Goal: Task Accomplishment & Management: Manage account settings

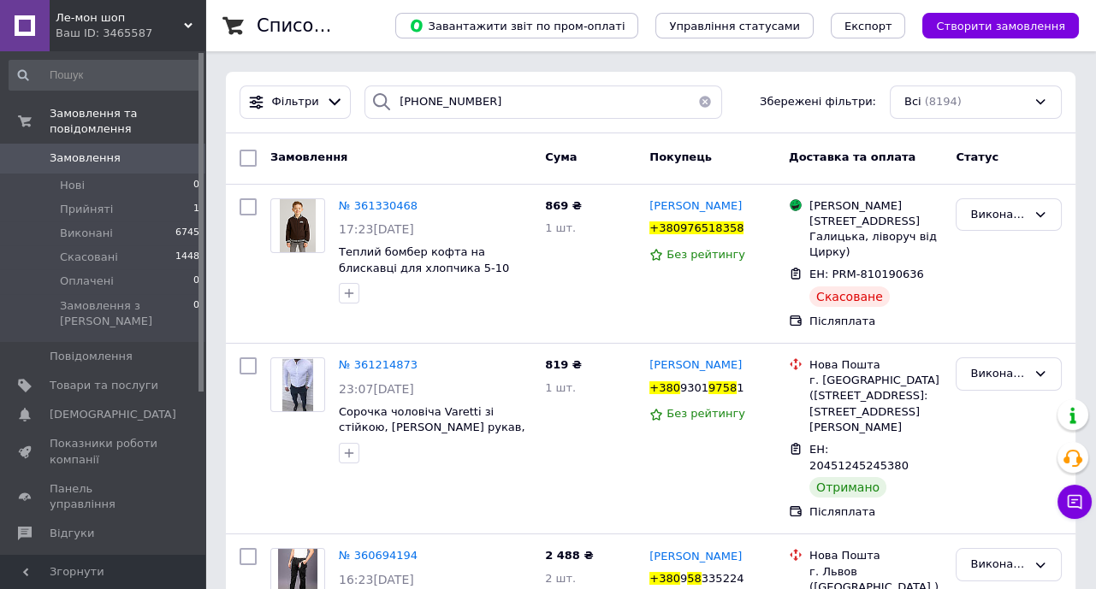
click at [699, 100] on button "button" at bounding box center [705, 102] width 34 height 33
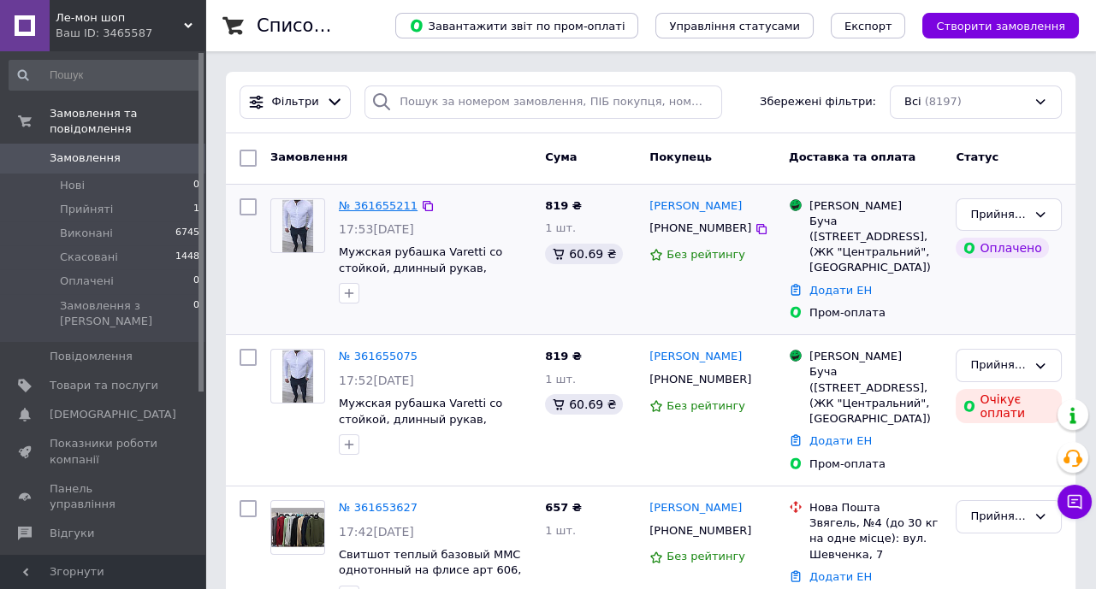
click at [378, 205] on link "№ 361655211" at bounding box center [378, 205] width 79 height 13
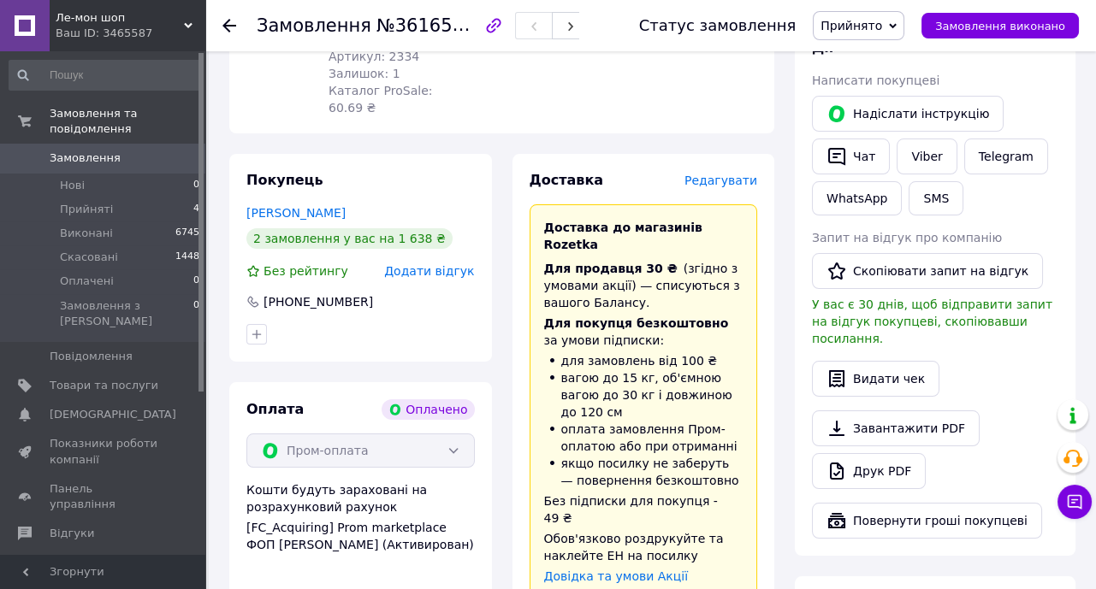
scroll to position [388, 0]
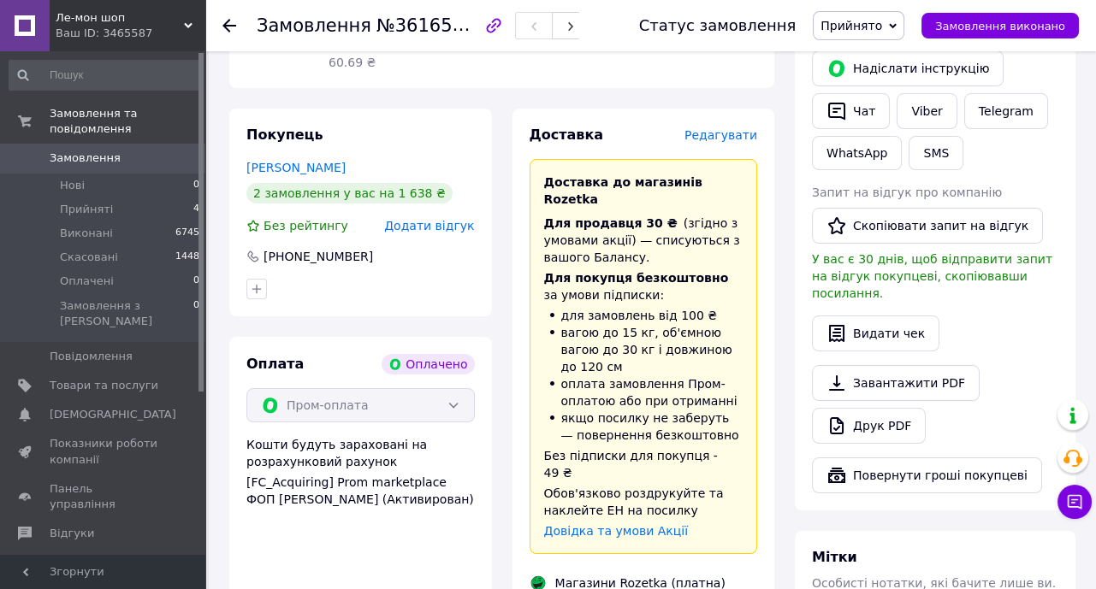
click at [226, 25] on use at bounding box center [229, 26] width 14 height 14
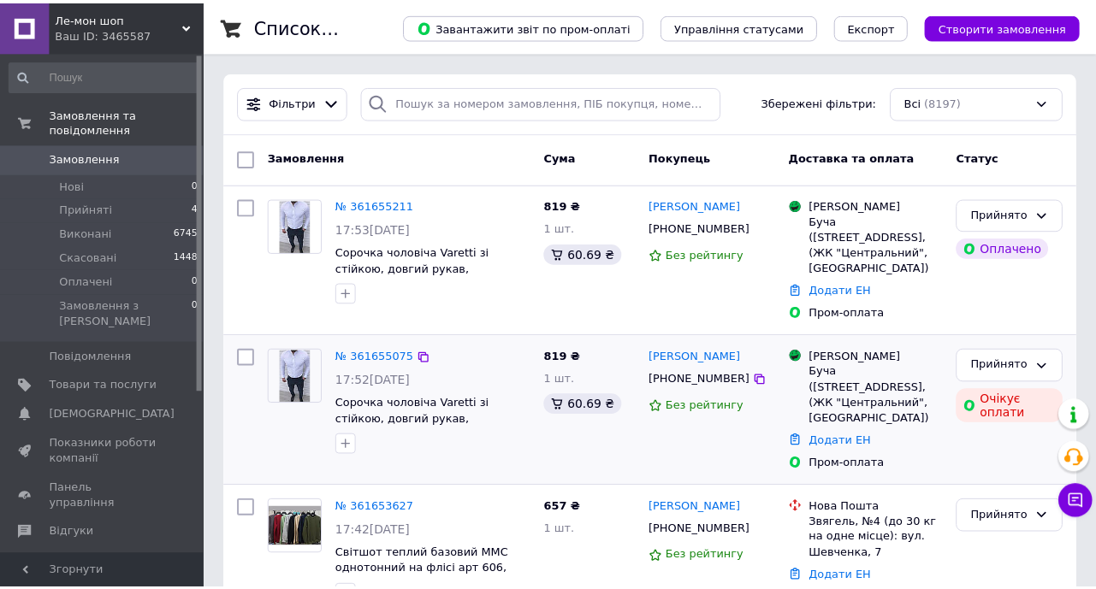
scroll to position [77, 0]
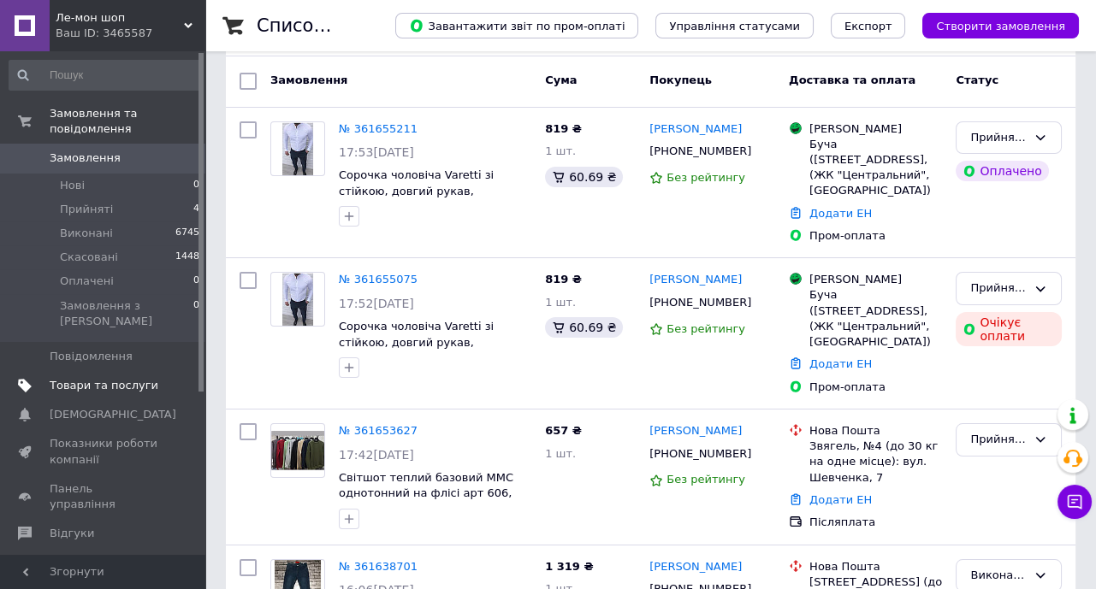
click at [96, 378] on span "Товари та послуги" at bounding box center [104, 385] width 109 height 15
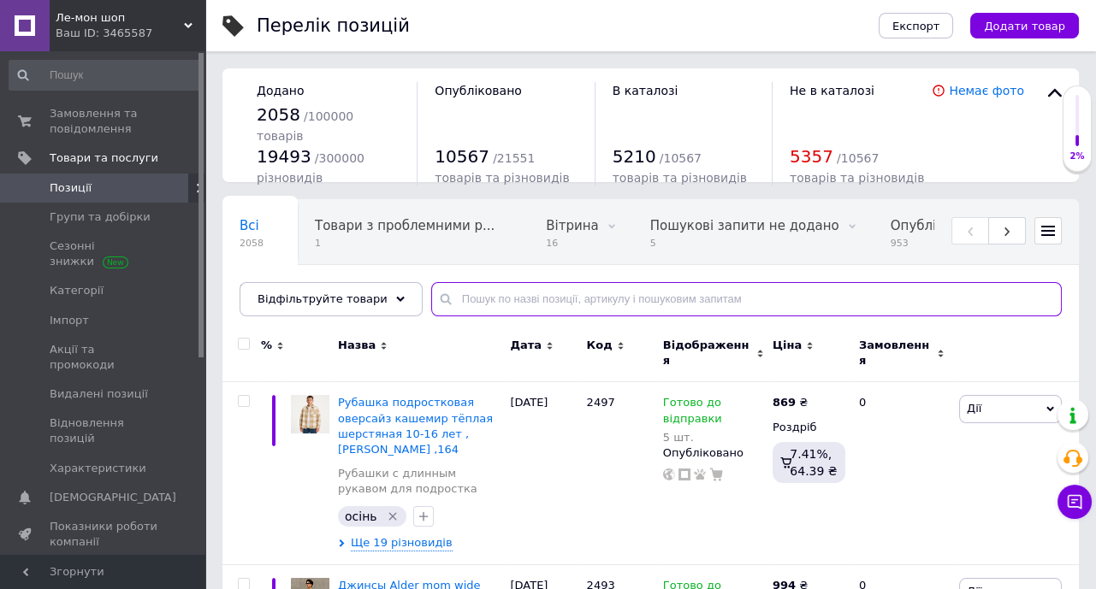
click at [459, 306] on input "text" at bounding box center [746, 299] width 630 height 34
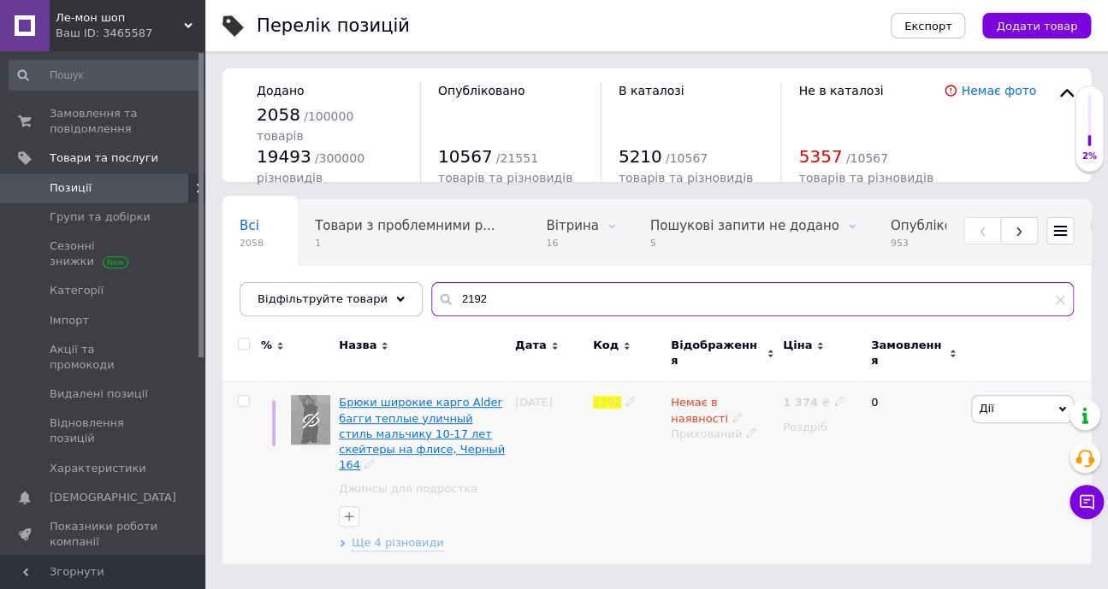
type input "2192"
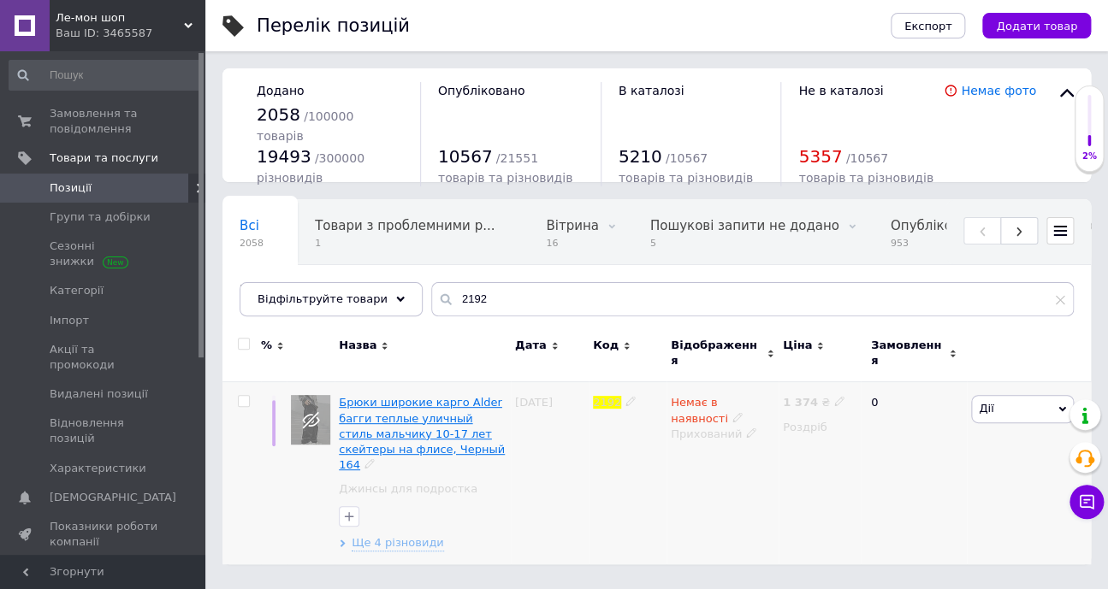
click at [398, 407] on span "Брюки широкие карго Alder багги теплые уличный стиль мальчику 10-17 лет скейтер…" at bounding box center [422, 433] width 166 height 75
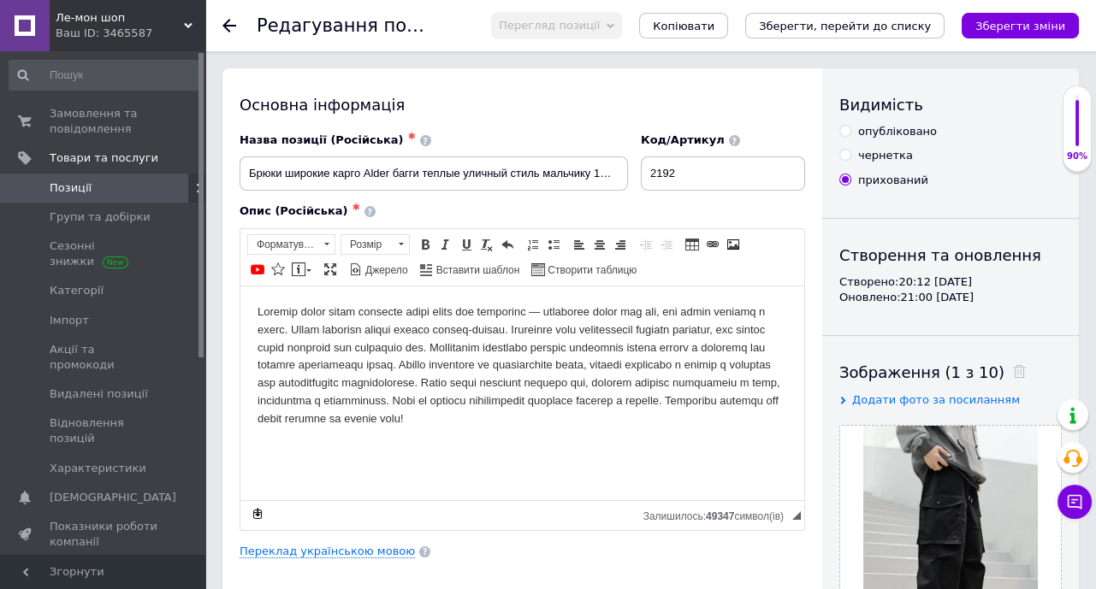
click at [438, 428] on body "Редактор, 77128F08-F4C7-4EA8-9313-E961C630D075" at bounding box center [521, 365] width 529 height 125
click at [442, 445] on html at bounding box center [522, 365] width 564 height 159
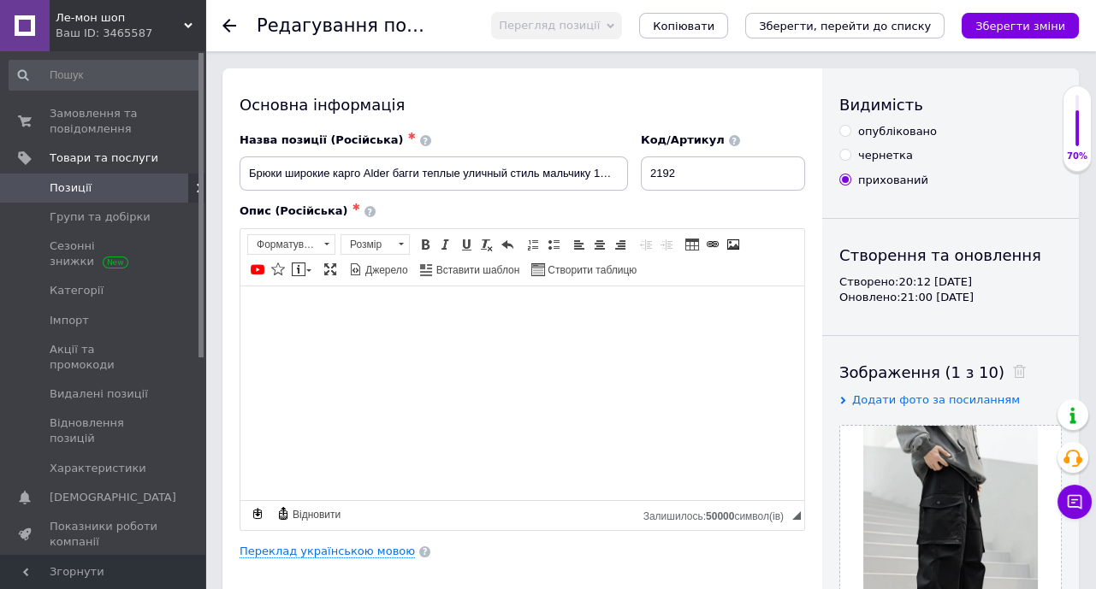
click at [284, 310] on body "Редактор, 77128F08-F4C7-4EA8-9313-E961C630D075" at bounding box center [521, 312] width 529 height 18
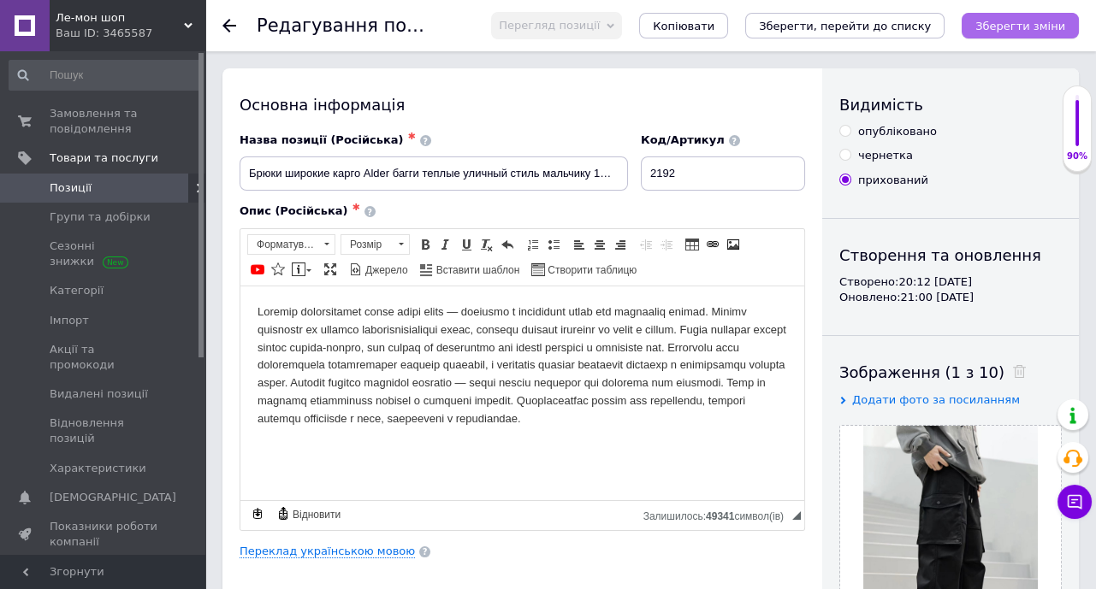
click at [1029, 21] on icon "Зберегти зміни" at bounding box center [1020, 26] width 90 height 13
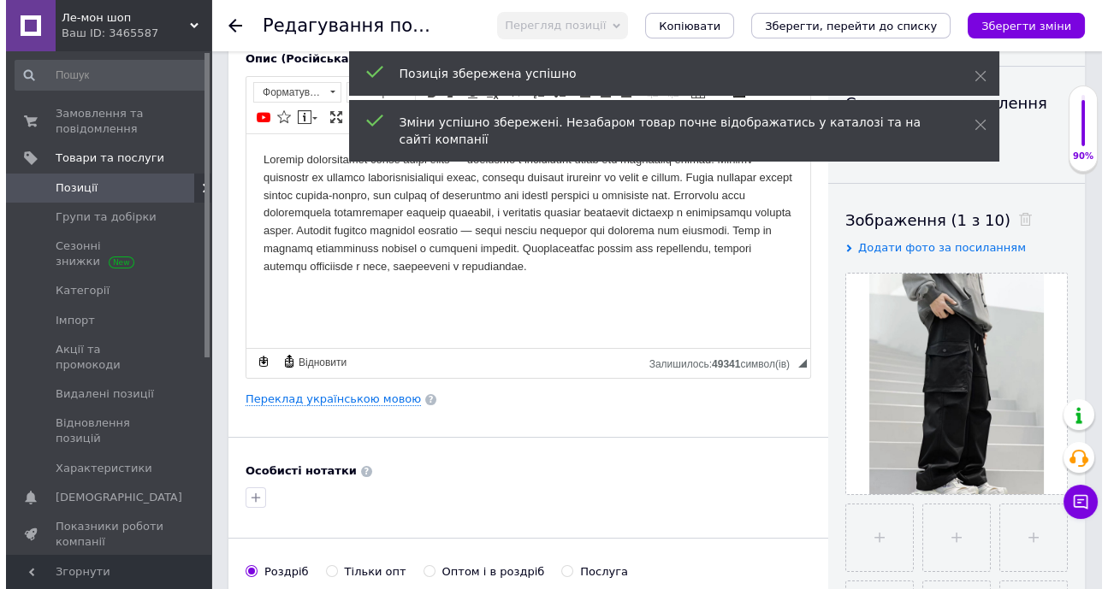
scroll to position [155, 0]
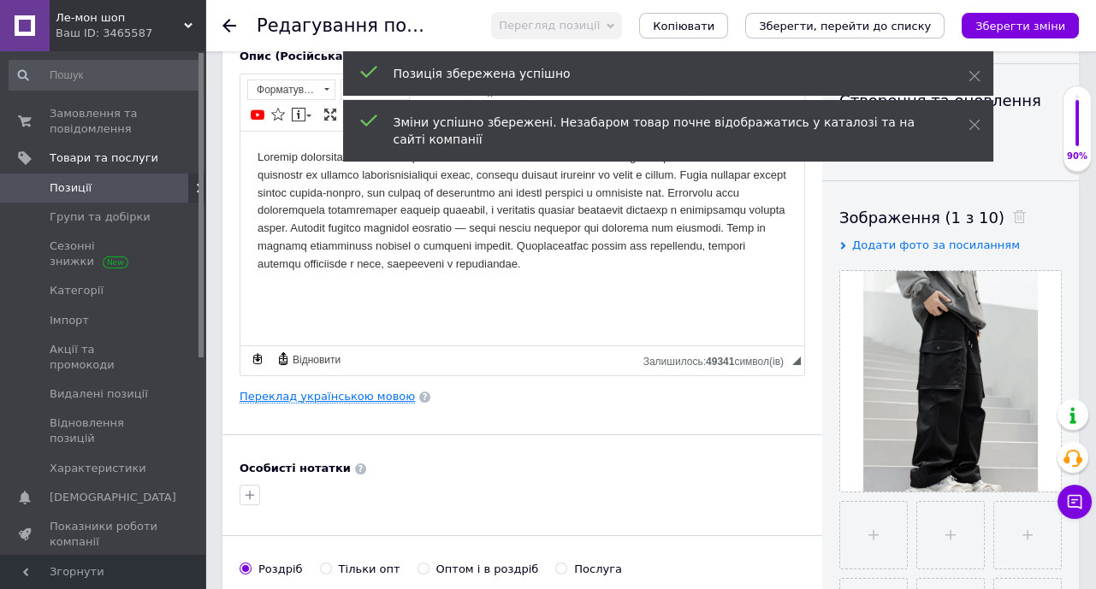
click at [365, 404] on link "Переклад українською мовою" at bounding box center [326, 397] width 175 height 14
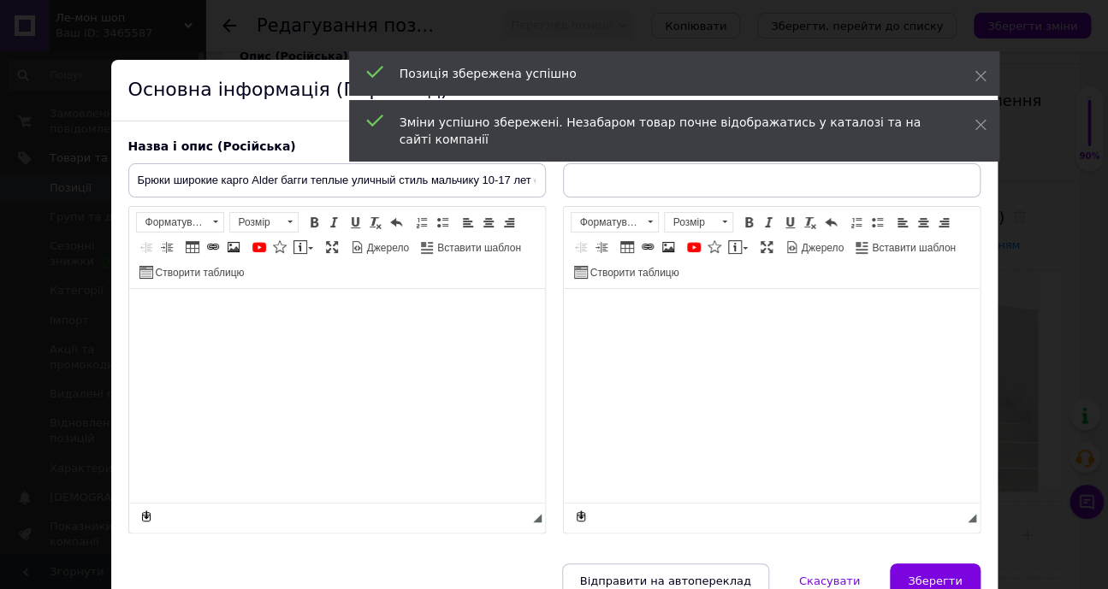
type input "Штани широкі карго Alder баггі теплі вуличний стиль хлопчику 10-17 років скейте…"
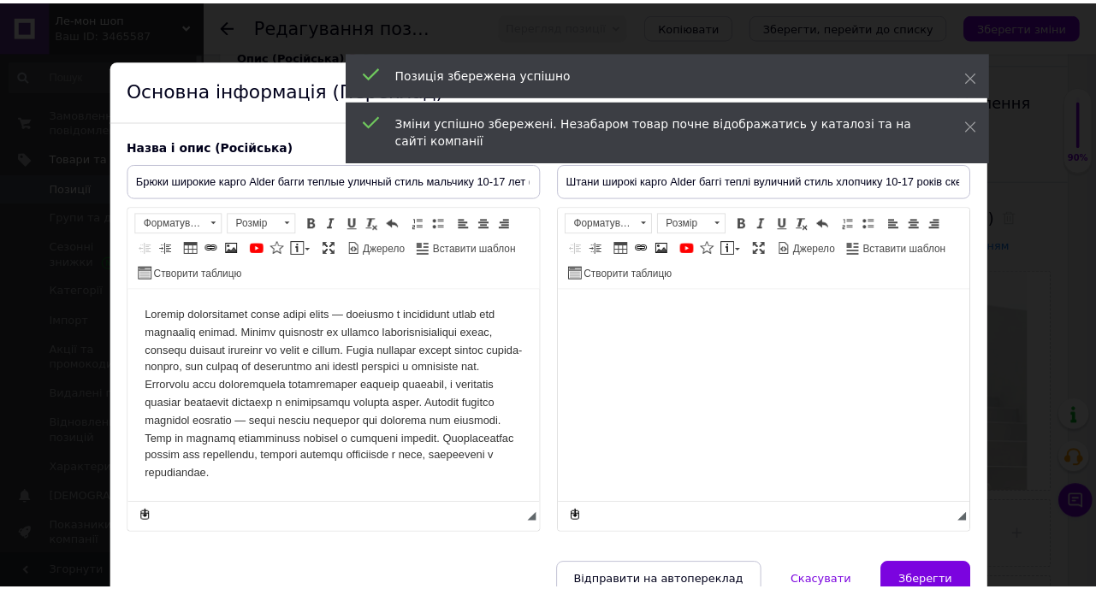
scroll to position [0, 0]
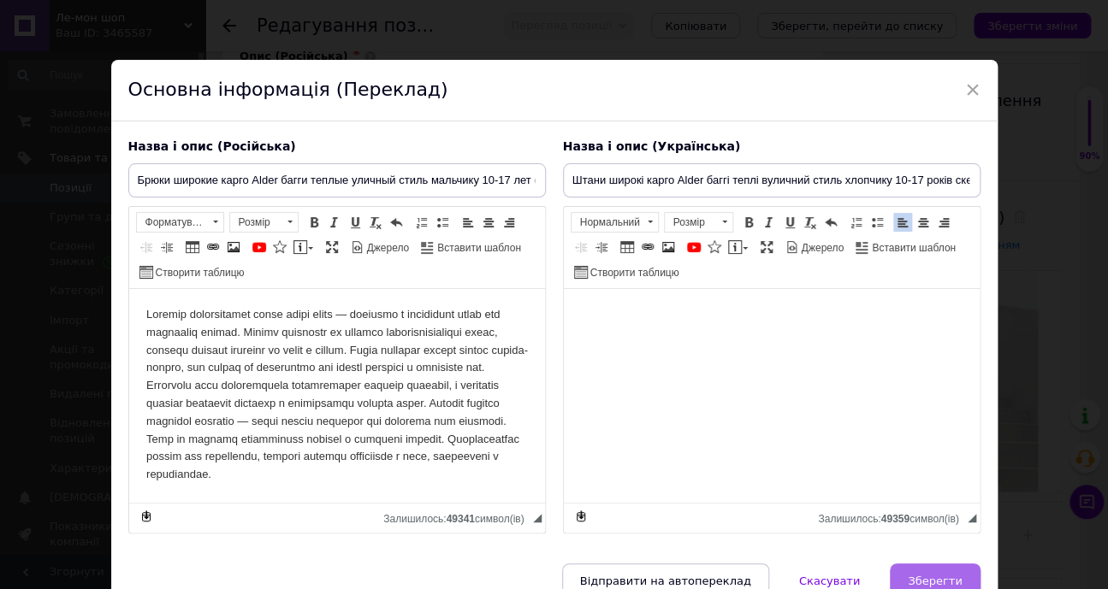
click at [926, 569] on button "Зберегти" at bounding box center [935, 581] width 90 height 34
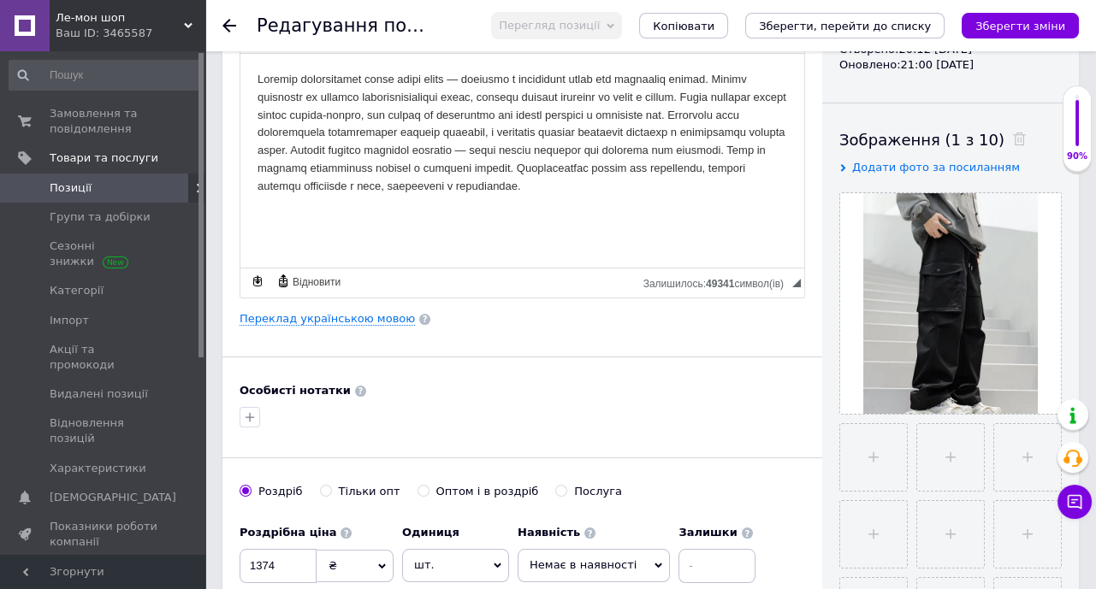
scroll to position [310, 0]
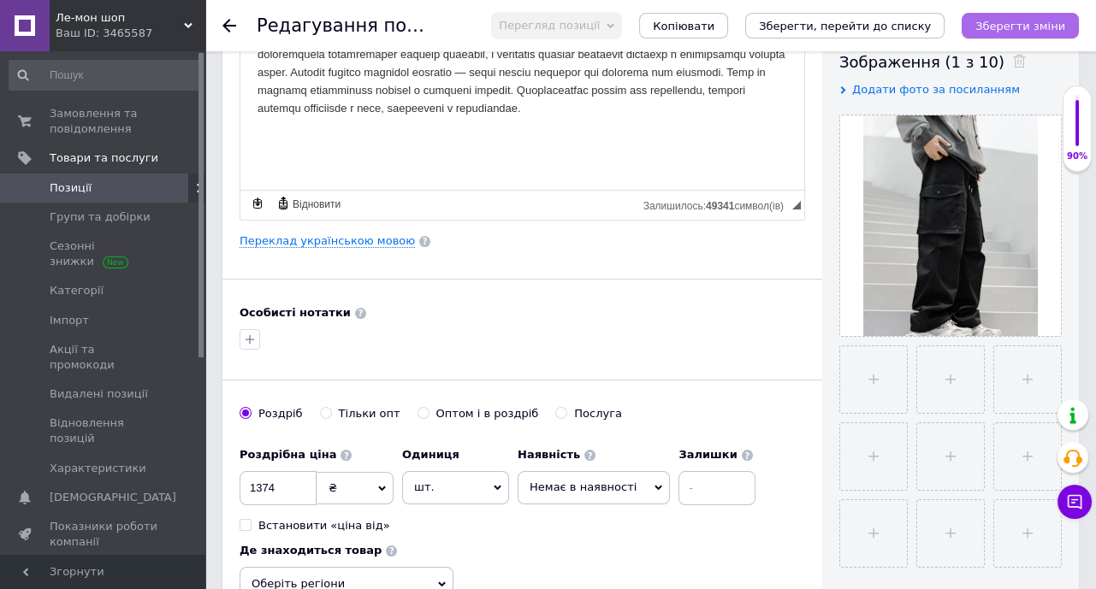
click at [1069, 26] on button "Зберегти зміни" at bounding box center [1019, 26] width 117 height 26
drag, startPoint x: 921, startPoint y: 223, endPoint x: 535, endPoint y: 288, distance: 391.2
click at [535, 288] on div "Основна інформація Назва позиції (Російська) ✱ Брюки широкие карго Alder багги …" at bounding box center [522, 235] width 600 height 955
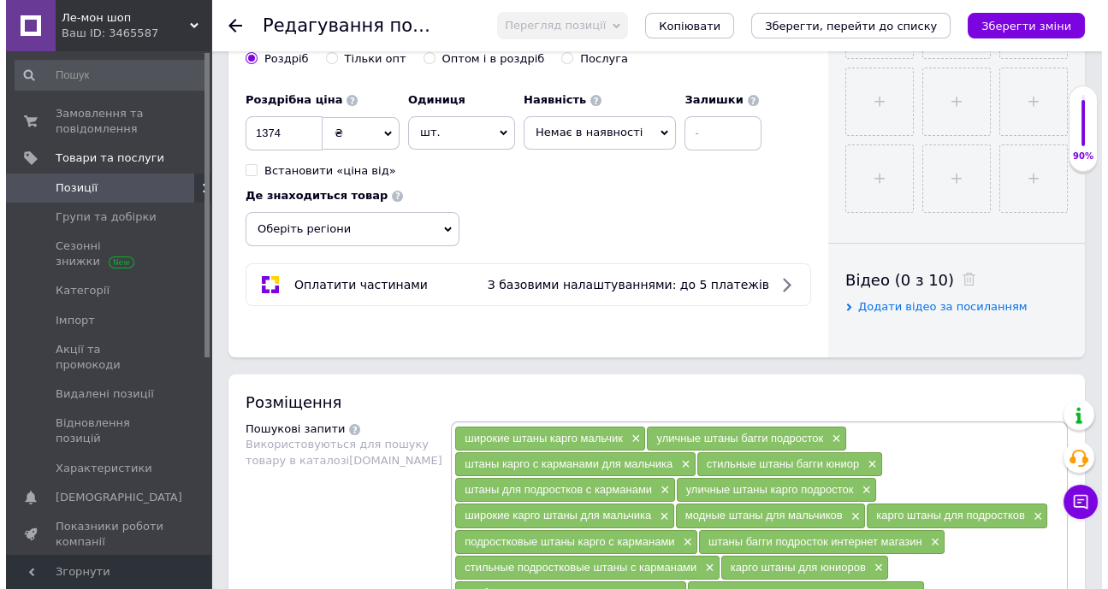
scroll to position [855, 0]
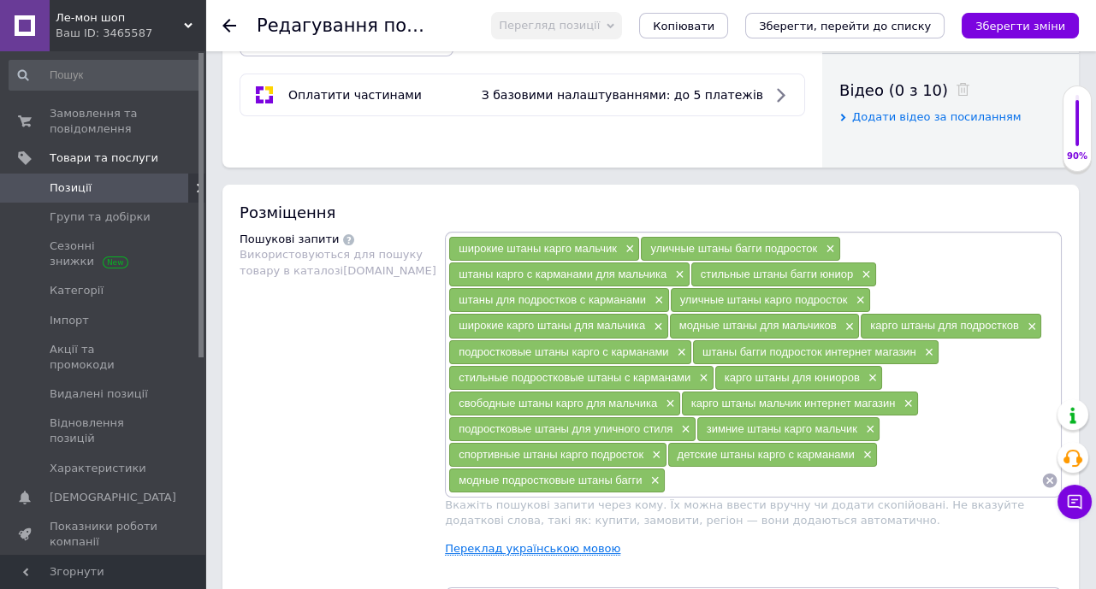
click at [553, 545] on link "Переклад українською мовою" at bounding box center [532, 549] width 175 height 14
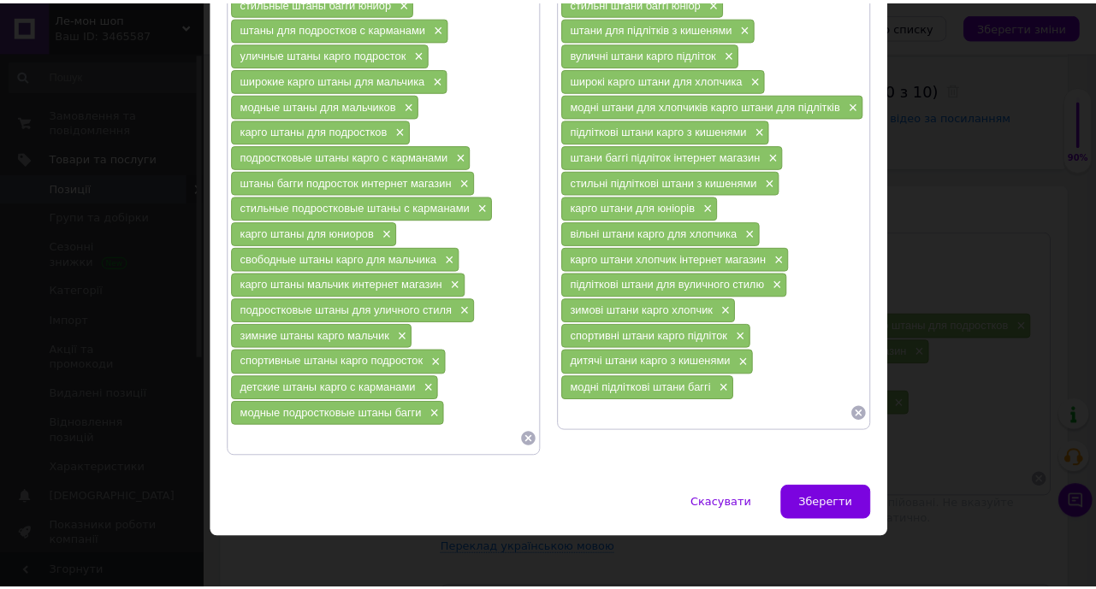
scroll to position [257, 0]
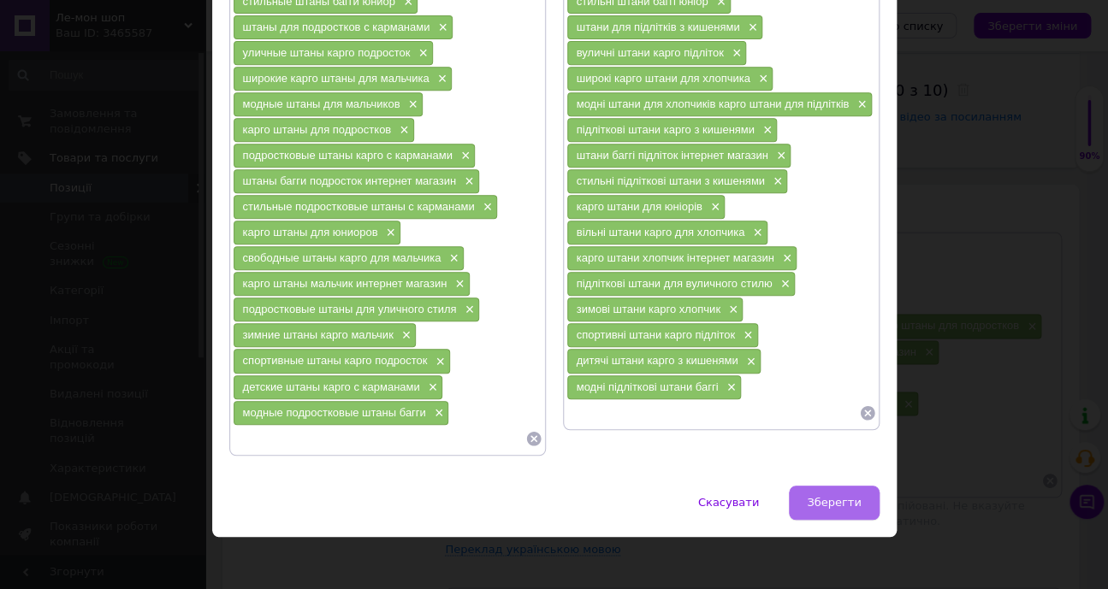
click at [820, 504] on button "Зберегти" at bounding box center [834, 503] width 90 height 34
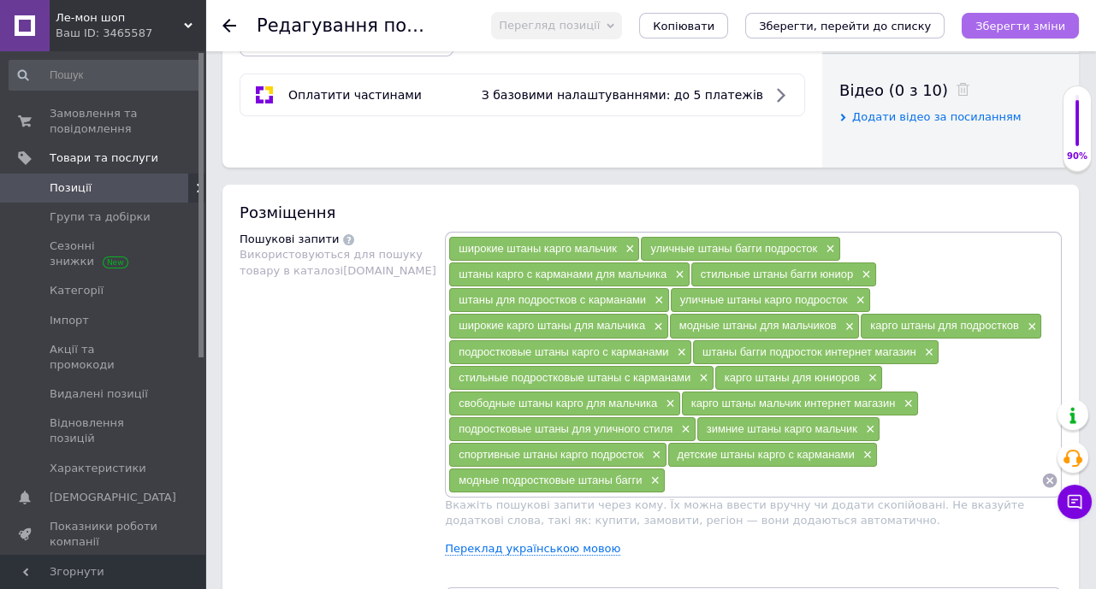
click at [1037, 16] on button "Зберегти зміни" at bounding box center [1019, 26] width 117 height 26
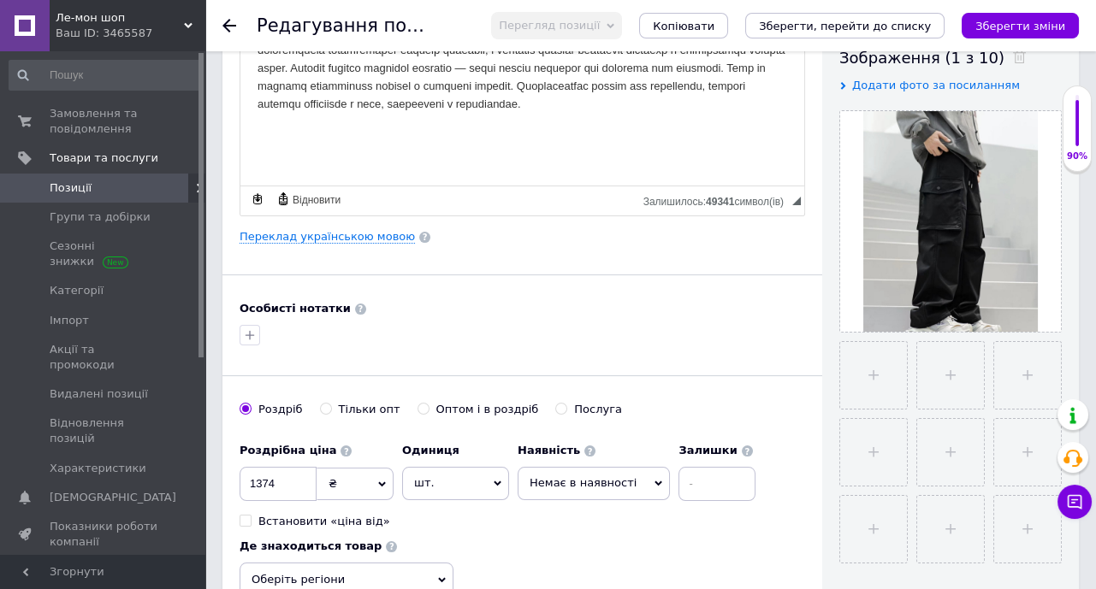
scroll to position [0, 0]
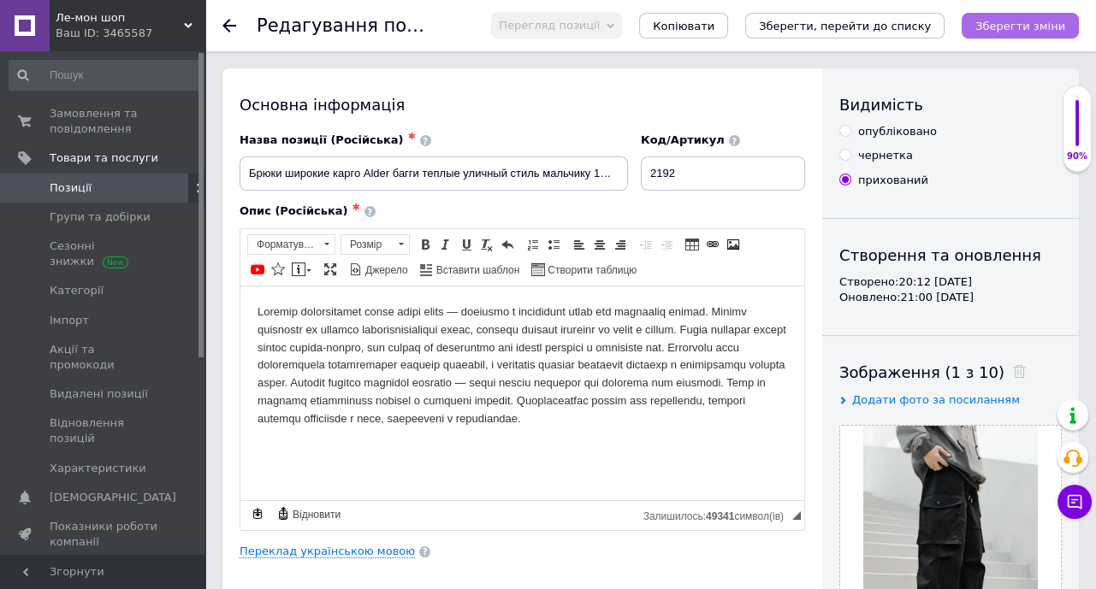
click at [1016, 21] on icon "Зберегти зміни" at bounding box center [1020, 26] width 90 height 13
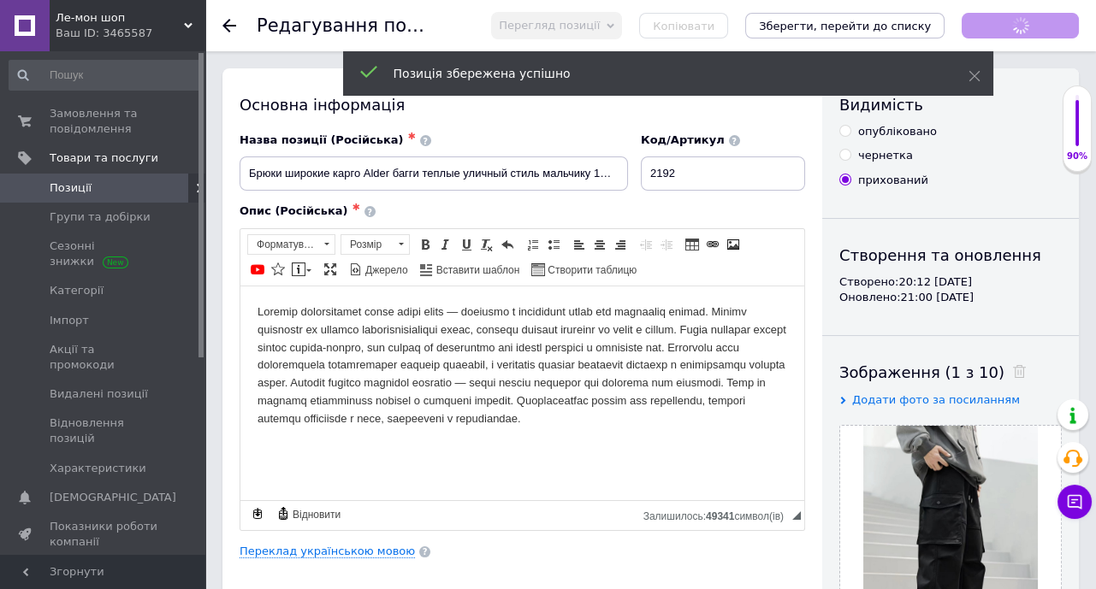
click at [228, 25] on use at bounding box center [229, 26] width 14 height 14
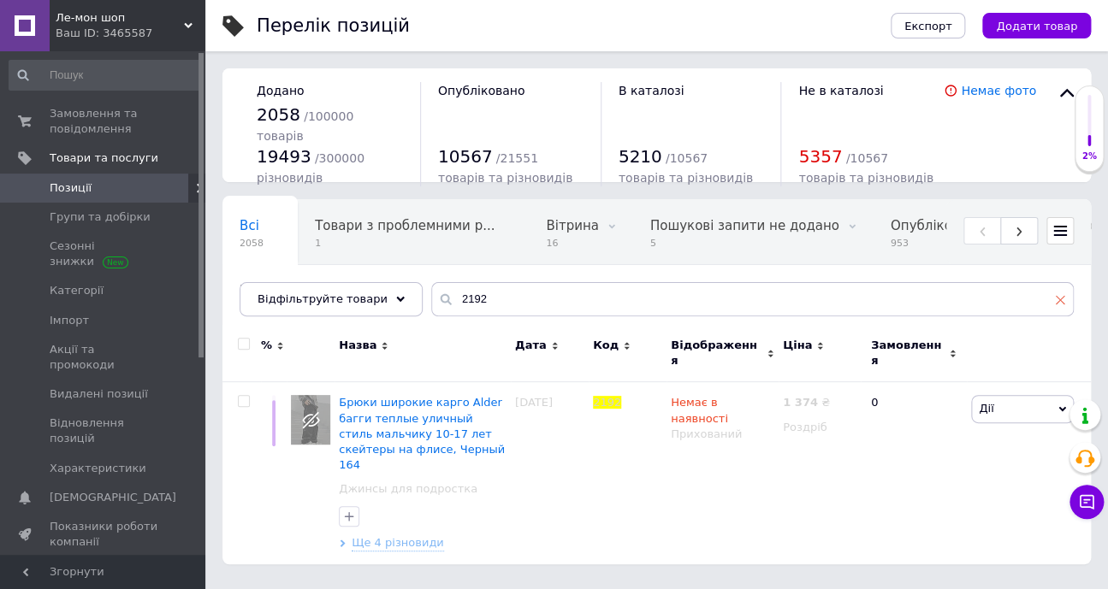
click at [1057, 299] on icon at bounding box center [1060, 299] width 10 height 10
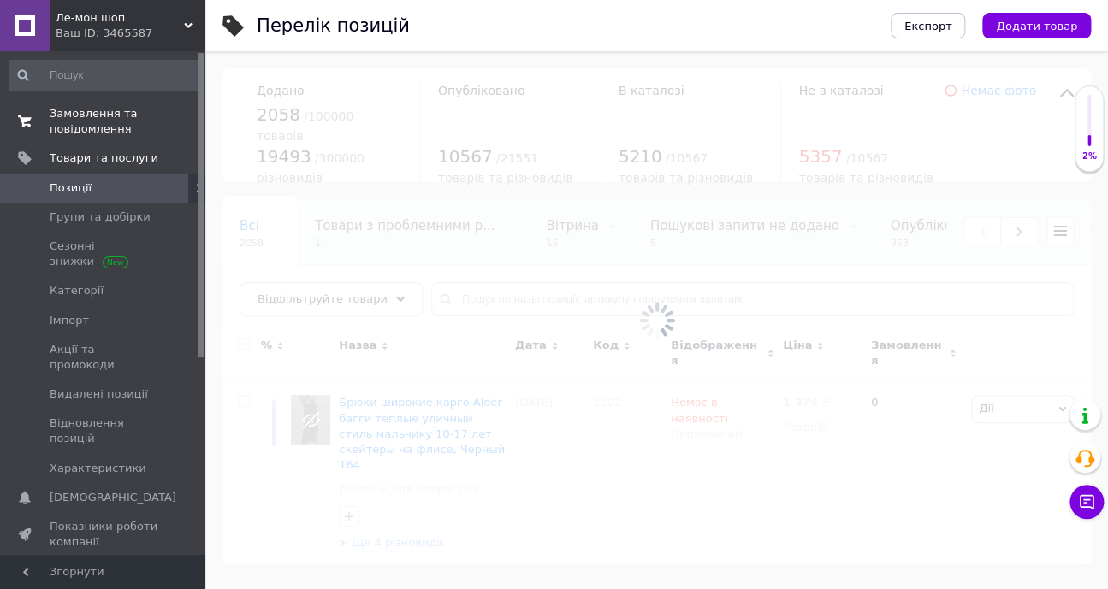
click at [86, 113] on span "Замовлення та повідомлення" at bounding box center [104, 121] width 109 height 31
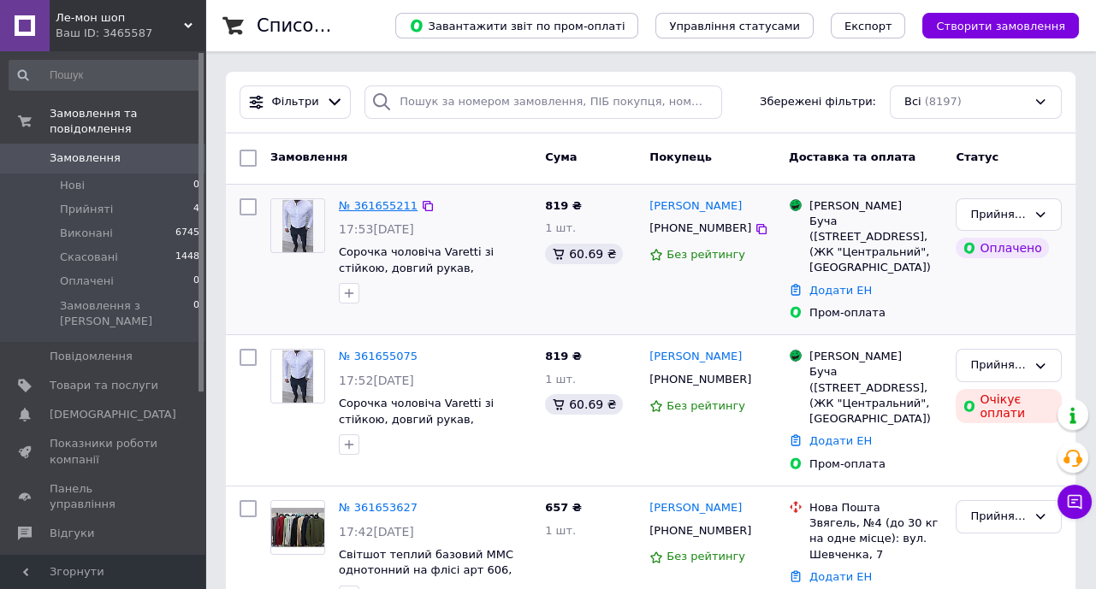
click at [382, 204] on link "№ 361655211" at bounding box center [378, 205] width 79 height 13
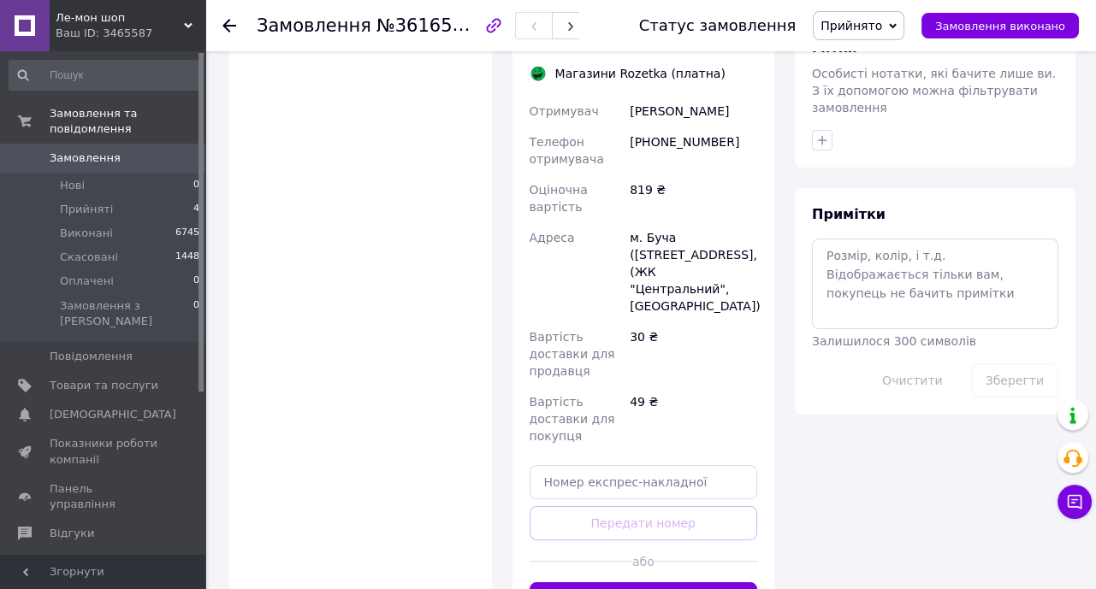
scroll to position [932, 0]
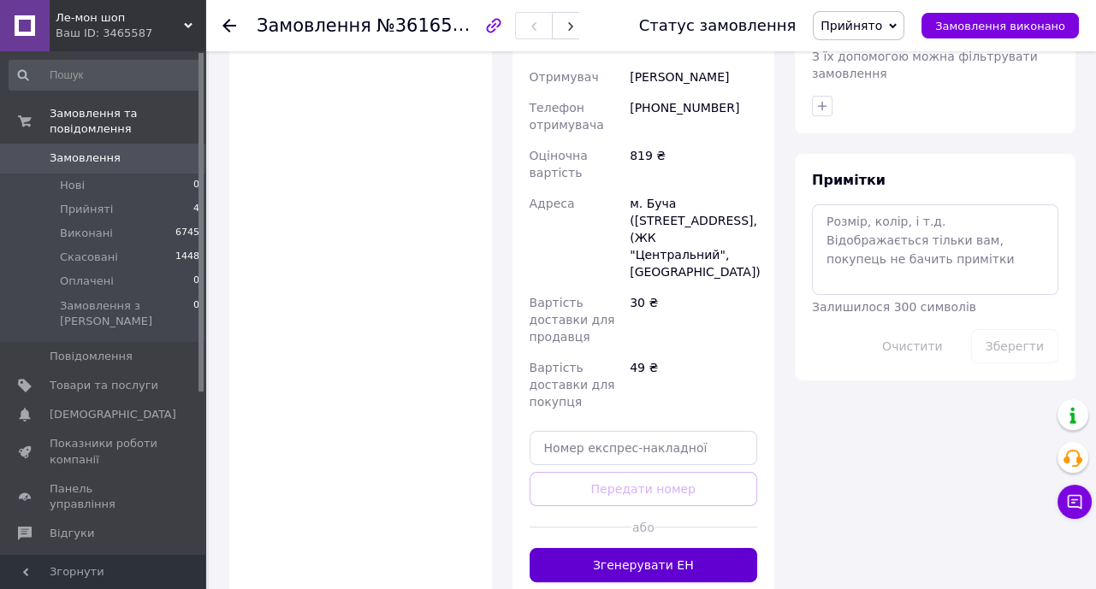
click at [683, 548] on button "Згенерувати ЕН" at bounding box center [643, 565] width 228 height 34
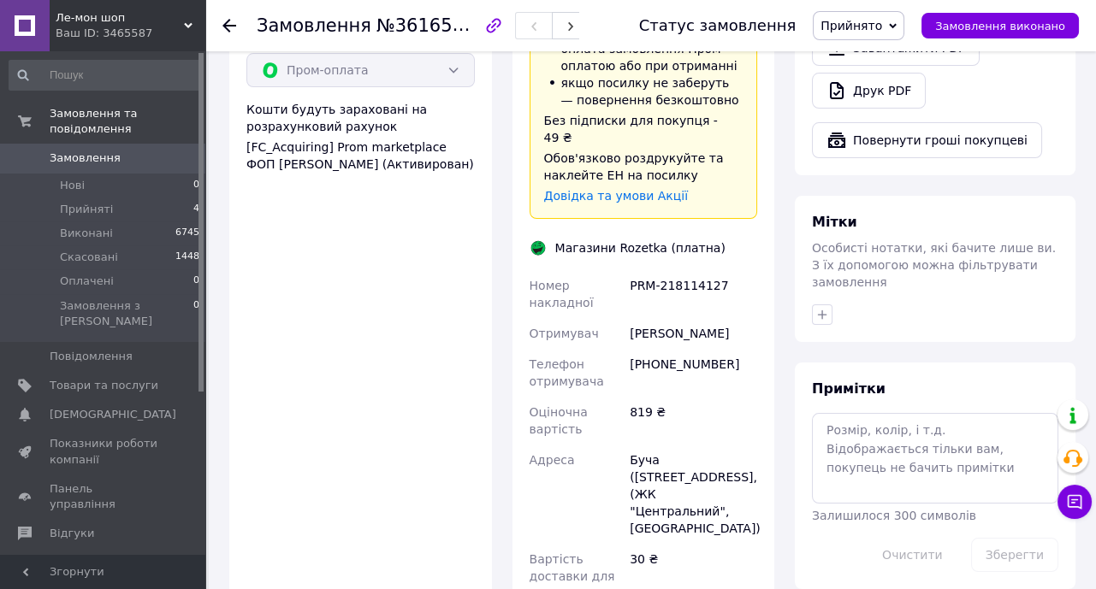
scroll to position [700, 0]
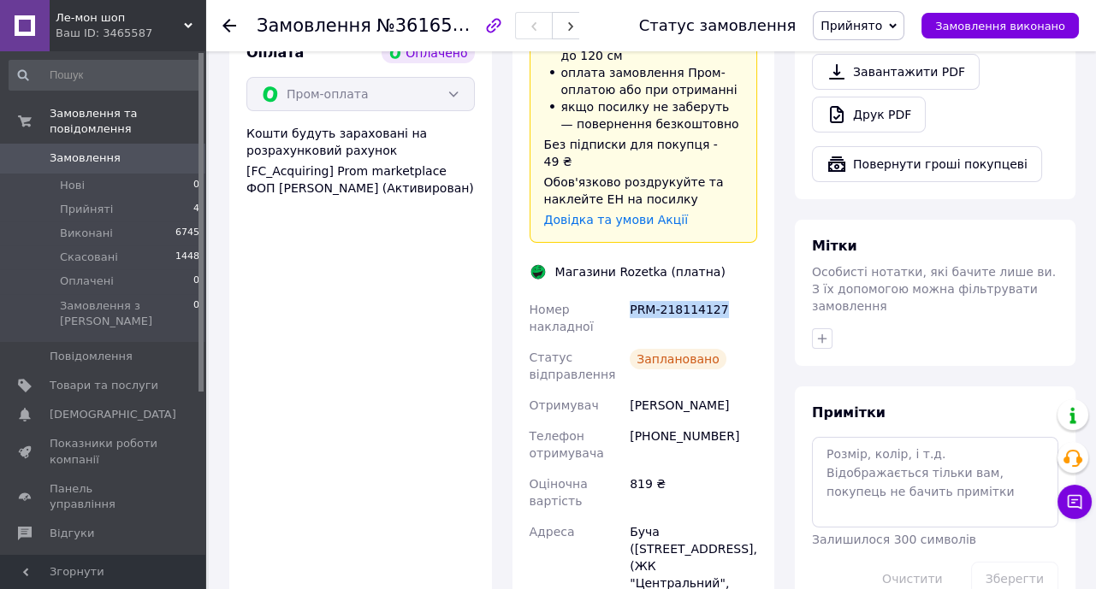
drag, startPoint x: 724, startPoint y: 239, endPoint x: 630, endPoint y: 238, distance: 94.1
click at [630, 294] on div "PRM-218114127" at bounding box center [693, 318] width 134 height 48
copy div "PRM-218114127"
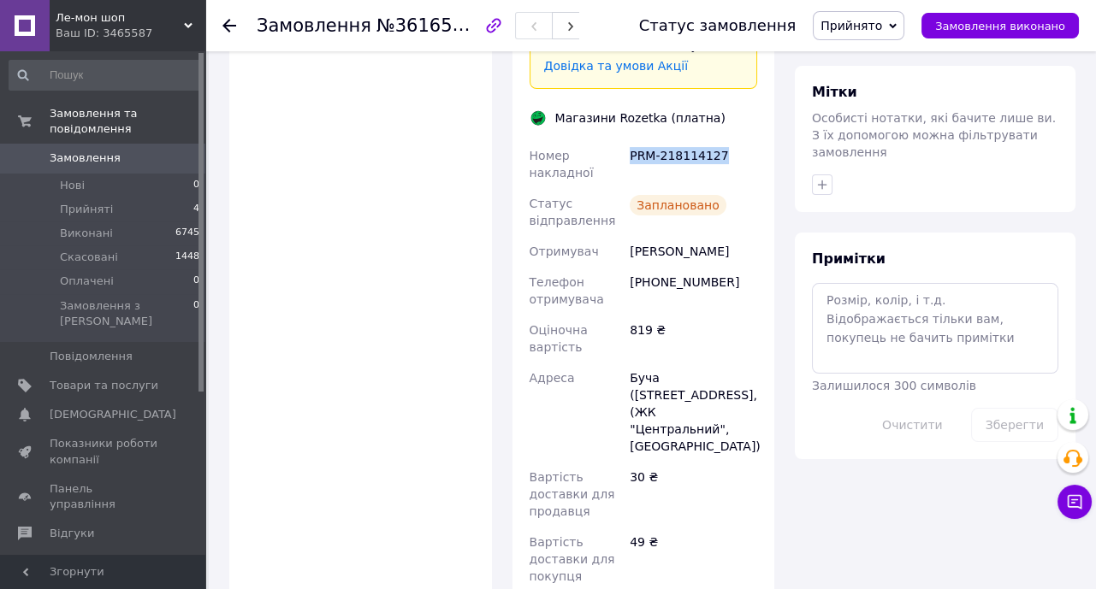
scroll to position [855, 0]
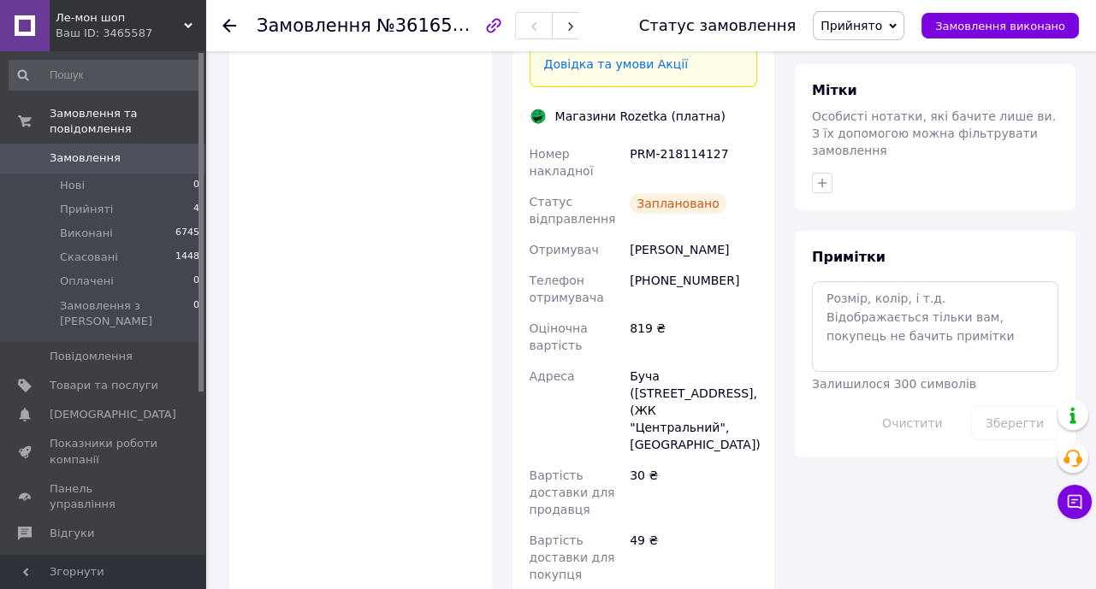
click at [228, 20] on use at bounding box center [229, 26] width 14 height 14
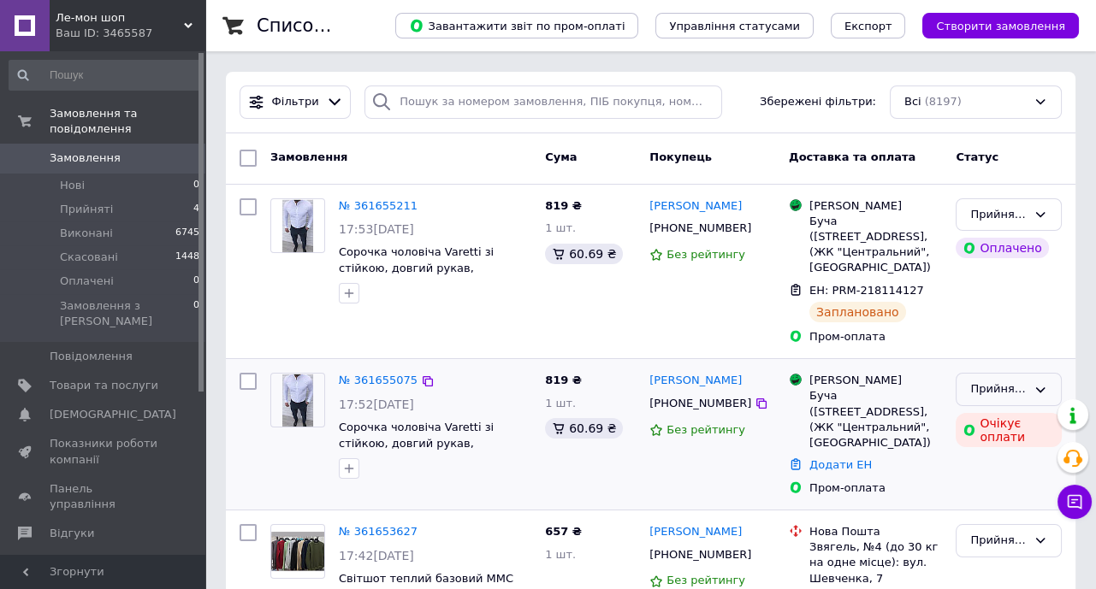
scroll to position [77, 0]
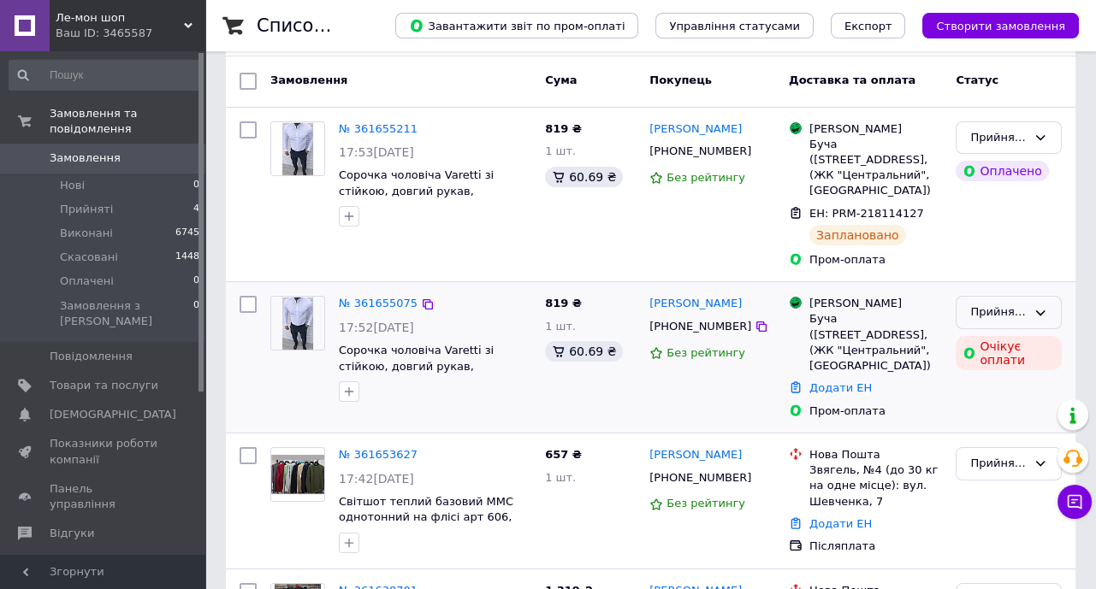
click at [1040, 310] on icon at bounding box center [1040, 313] width 14 height 14
click at [996, 375] on li "Скасовано" at bounding box center [1008, 380] width 104 height 32
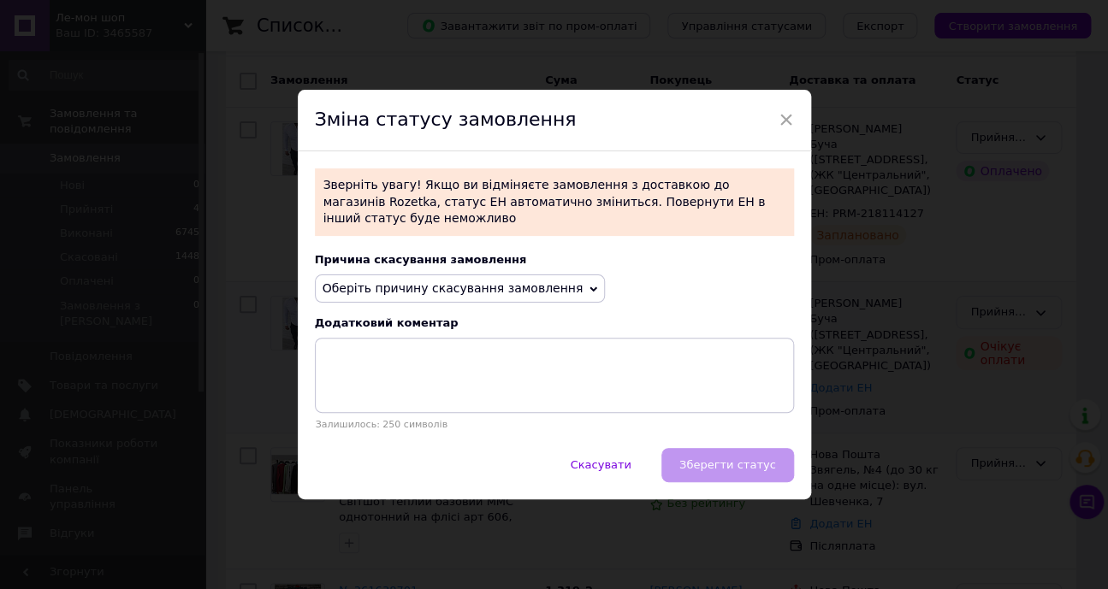
click at [589, 286] on icon at bounding box center [593, 290] width 8 height 8
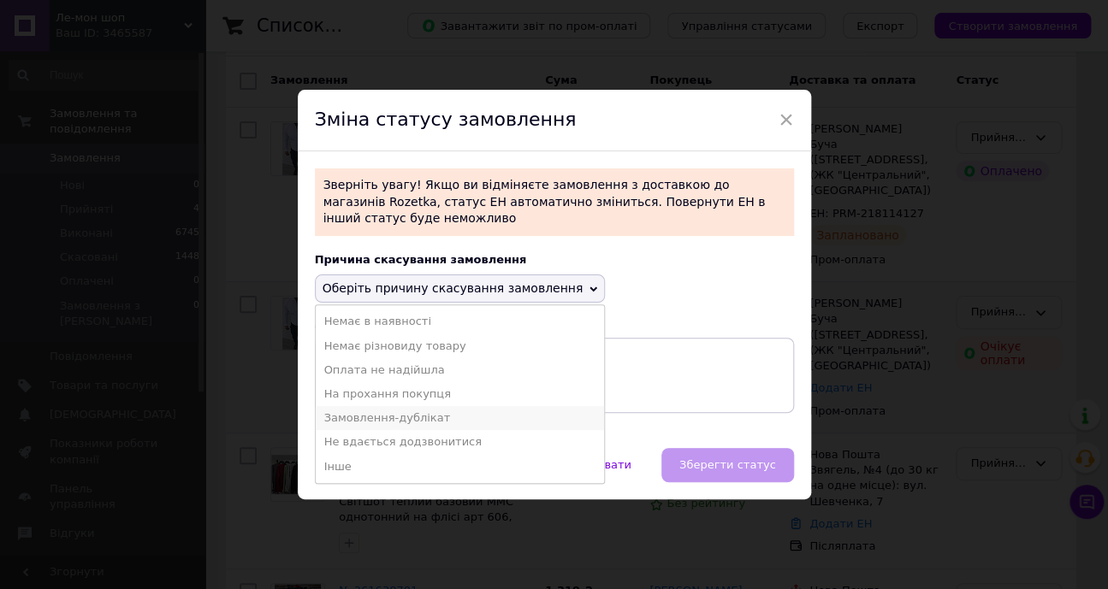
click at [417, 406] on li "Замовлення-дублікат" at bounding box center [460, 418] width 289 height 24
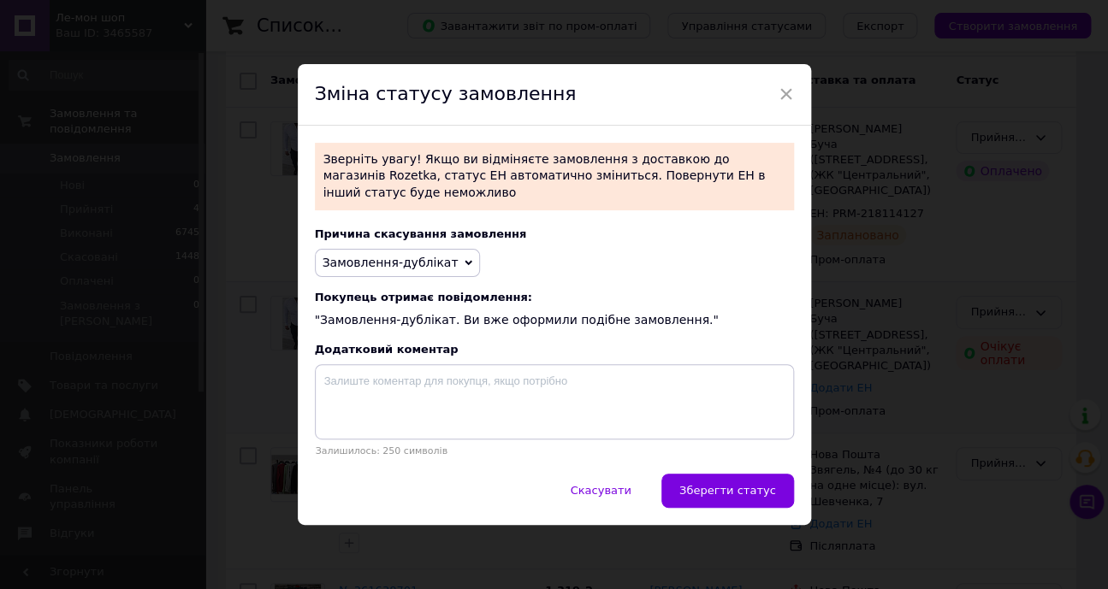
click at [735, 484] on span "Зберегти статус" at bounding box center [727, 490] width 97 height 13
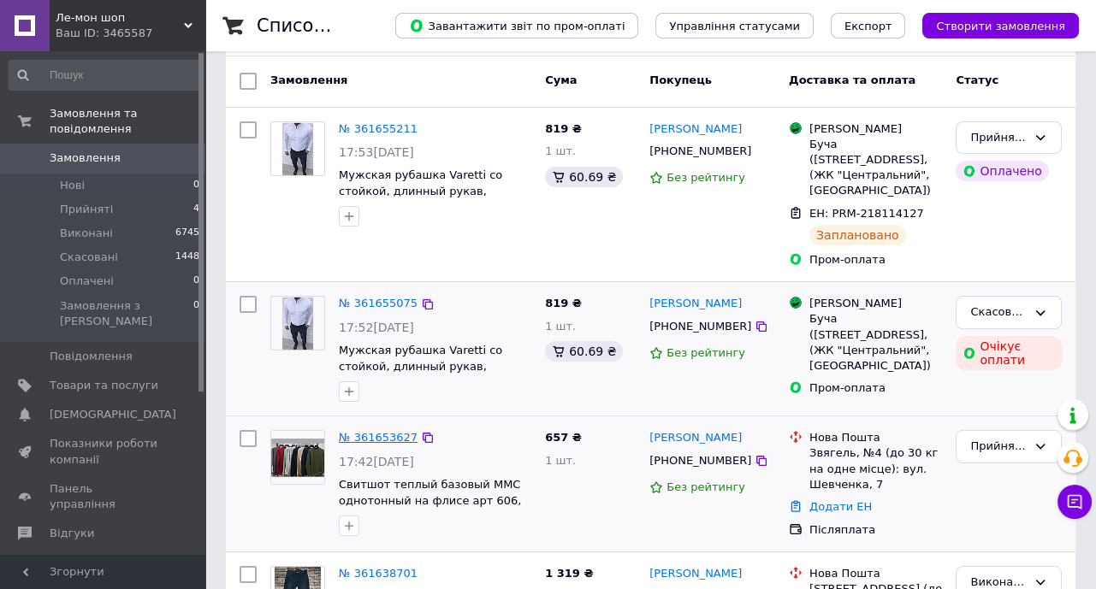
click at [388, 439] on link "№ 361653627" at bounding box center [378, 437] width 79 height 13
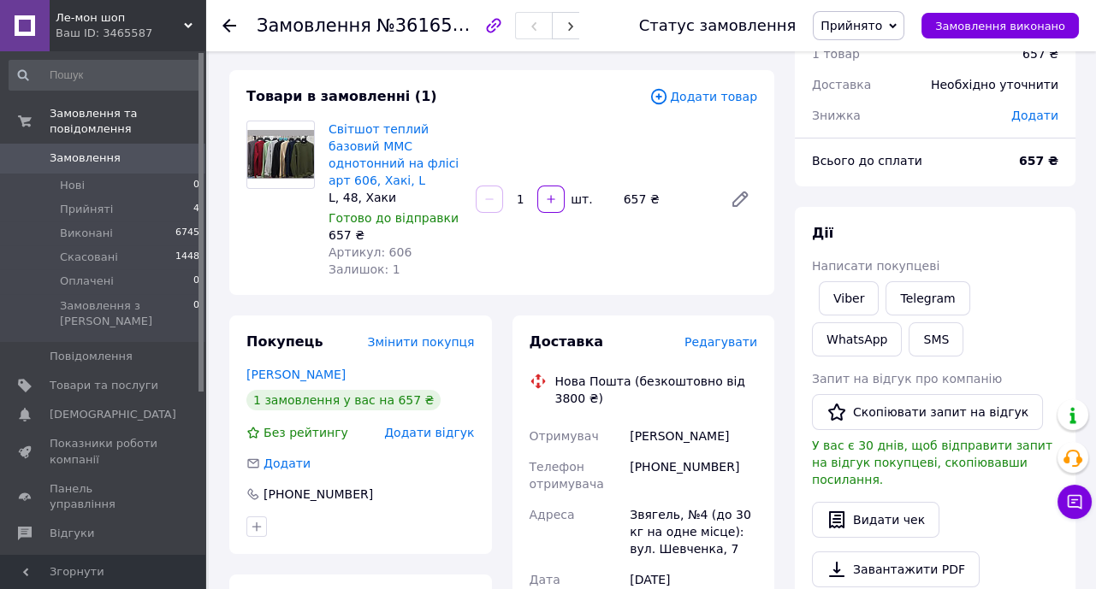
click at [232, 23] on icon at bounding box center [229, 26] width 14 height 14
